Goal: Task Accomplishment & Management: Complete application form

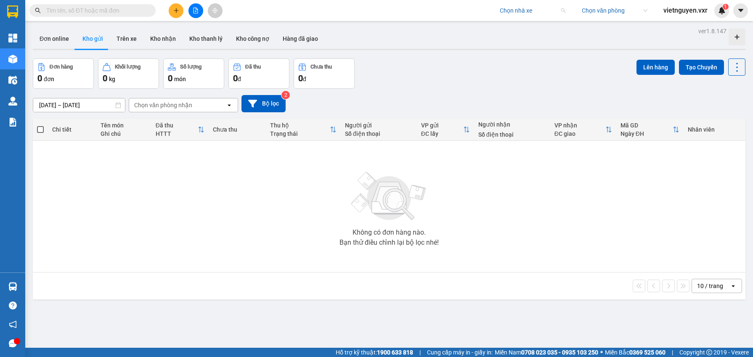
click at [518, 9] on input "search" at bounding box center [530, 10] width 60 height 13
type input "đức phát"
click at [534, 29] on div "Đức Phát ([GEOGRAPHIC_DATA])" at bounding box center [541, 27] width 87 height 9
click at [612, 7] on input "search" at bounding box center [612, 10] width 60 height 13
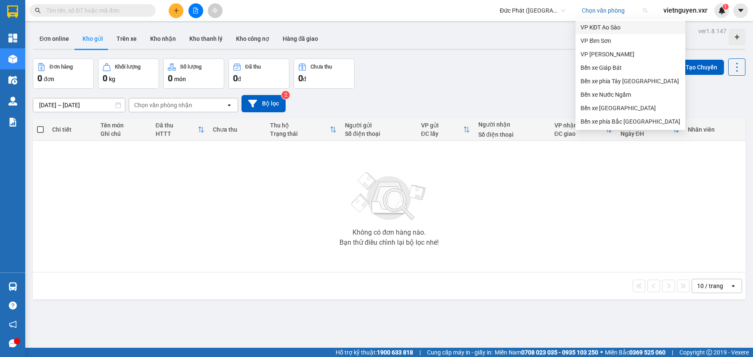
click at [623, 28] on div "VP KĐT Ao Sào" at bounding box center [630, 27] width 100 height 9
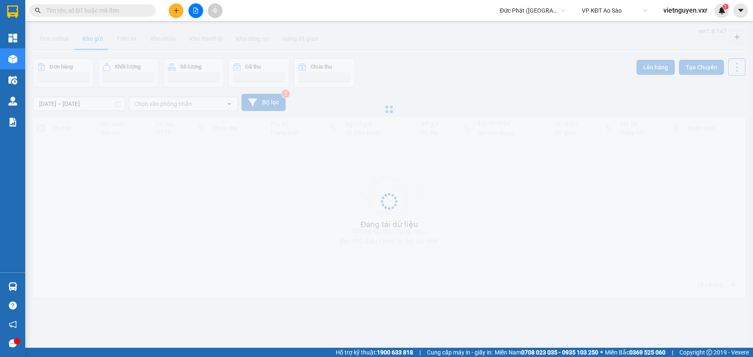
click at [174, 13] on icon "plus" at bounding box center [176, 11] width 6 height 6
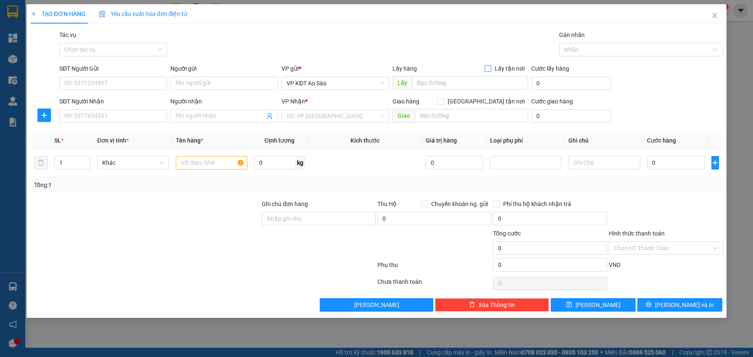
click at [511, 72] on span "Lấy tận nơi" at bounding box center [509, 68] width 37 height 9
click at [490, 71] on input "Lấy tận nơi" at bounding box center [487, 68] width 6 height 6
checkbox input "true"
click at [475, 82] on input "text" at bounding box center [470, 82] width 116 height 13
paste input "Vinhomes Masteri [GEOGRAPHIC_DATA] Smart city Apartments"
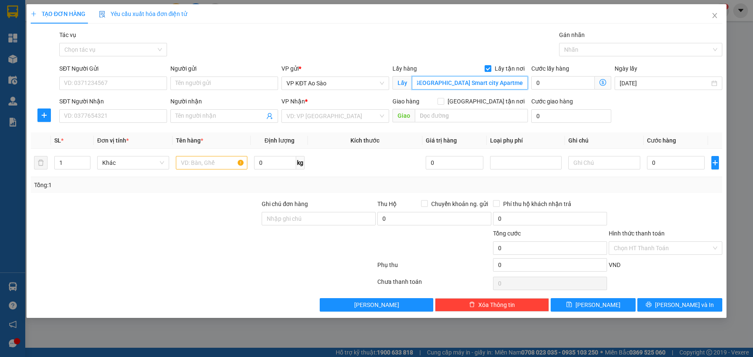
scroll to position [0, 58]
type input "Vinhomes Masteri [GEOGRAPHIC_DATA] Smart city Apartments, [GEOGRAPHIC_DATA]"
click at [599, 82] on icon "dollar-circle" at bounding box center [602, 82] width 7 height 7
